Goal: Book appointment/travel/reservation

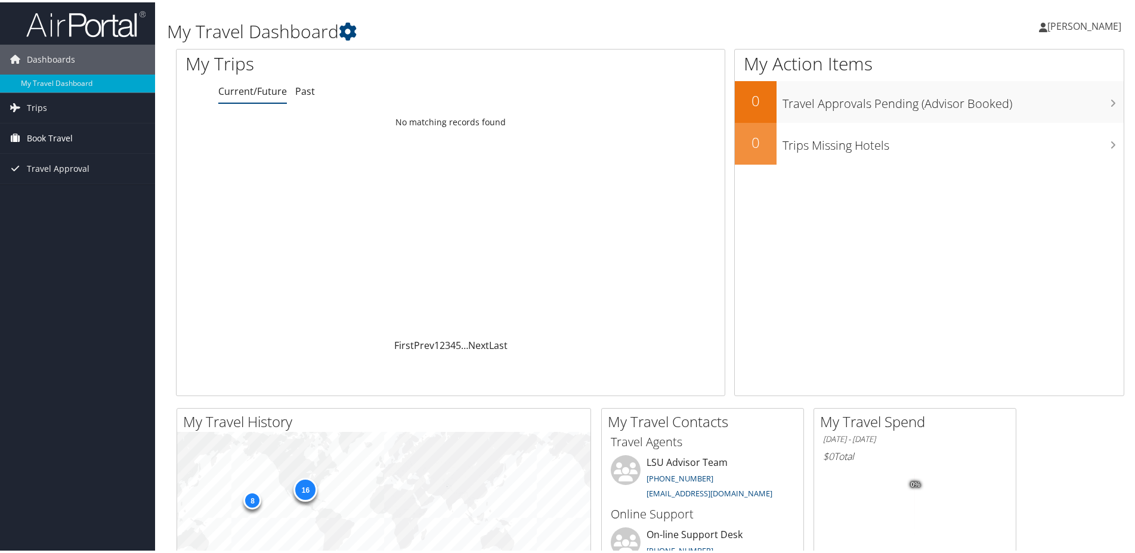
click at [37, 137] on span "Book Travel" at bounding box center [50, 136] width 46 height 30
click at [55, 178] on link "Book/Manage Online Trips" at bounding box center [77, 178] width 155 height 18
